Goal: Task Accomplishment & Management: Use online tool/utility

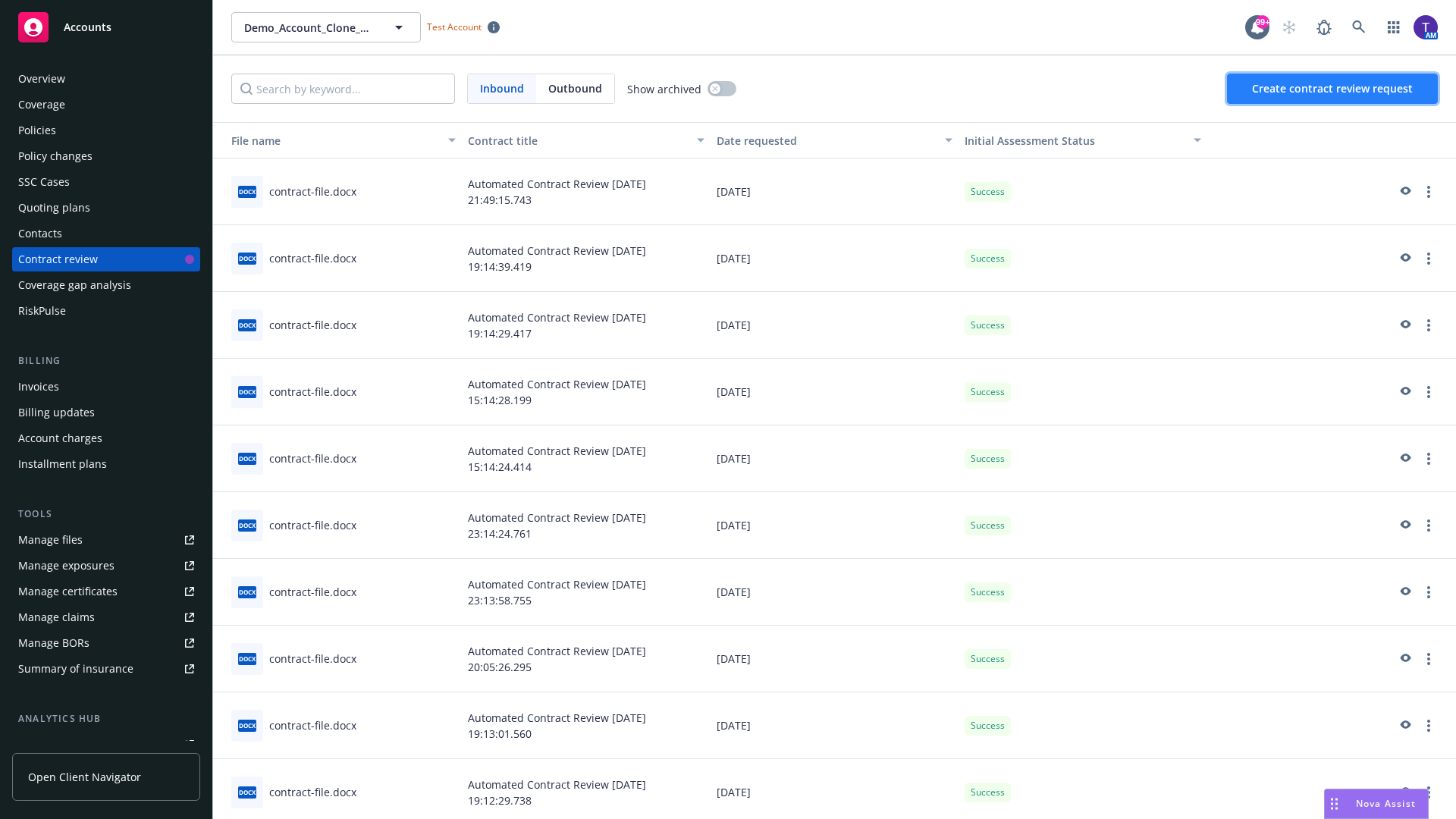
click at [1333, 89] on span "Create contract review request" at bounding box center [1332, 88] width 161 height 15
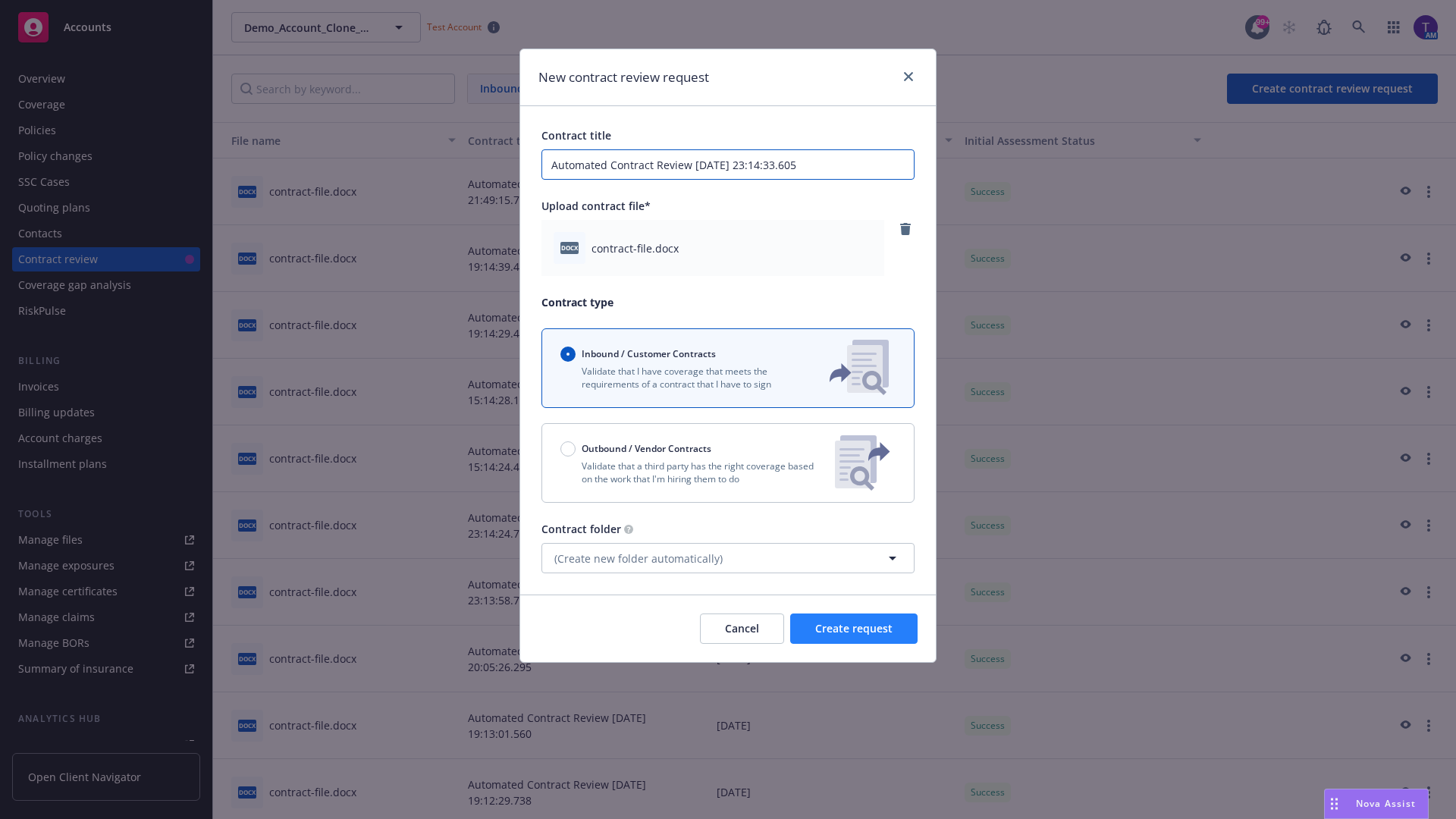
type input "Automated Contract Review 08-15-2025 23:14:33.605"
click at [854, 629] on span "Create request" at bounding box center [854, 629] width 78 height 15
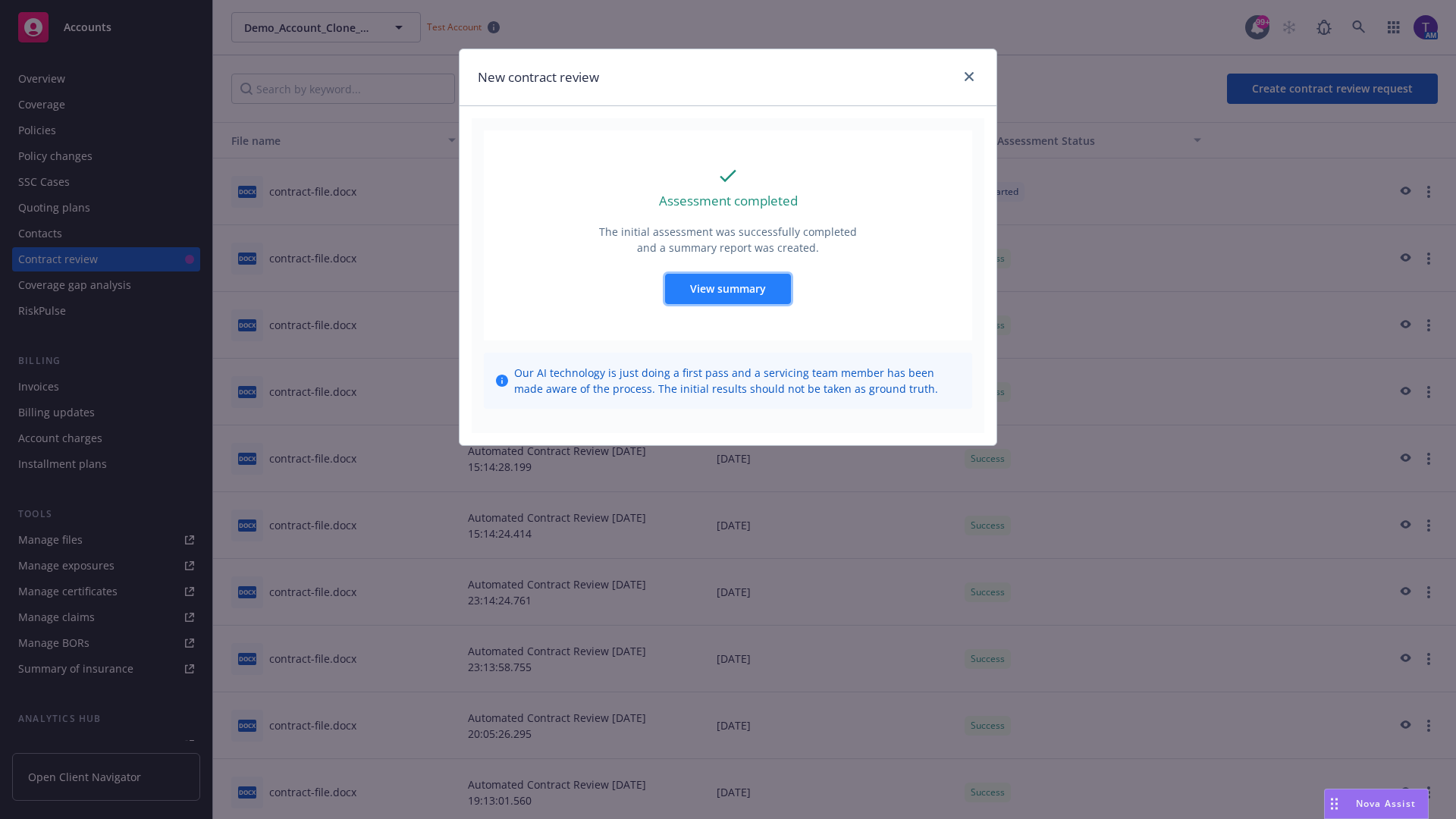
click at [727, 288] on span "View summary" at bounding box center [727, 289] width 76 height 15
